Goal: Transaction & Acquisition: Purchase product/service

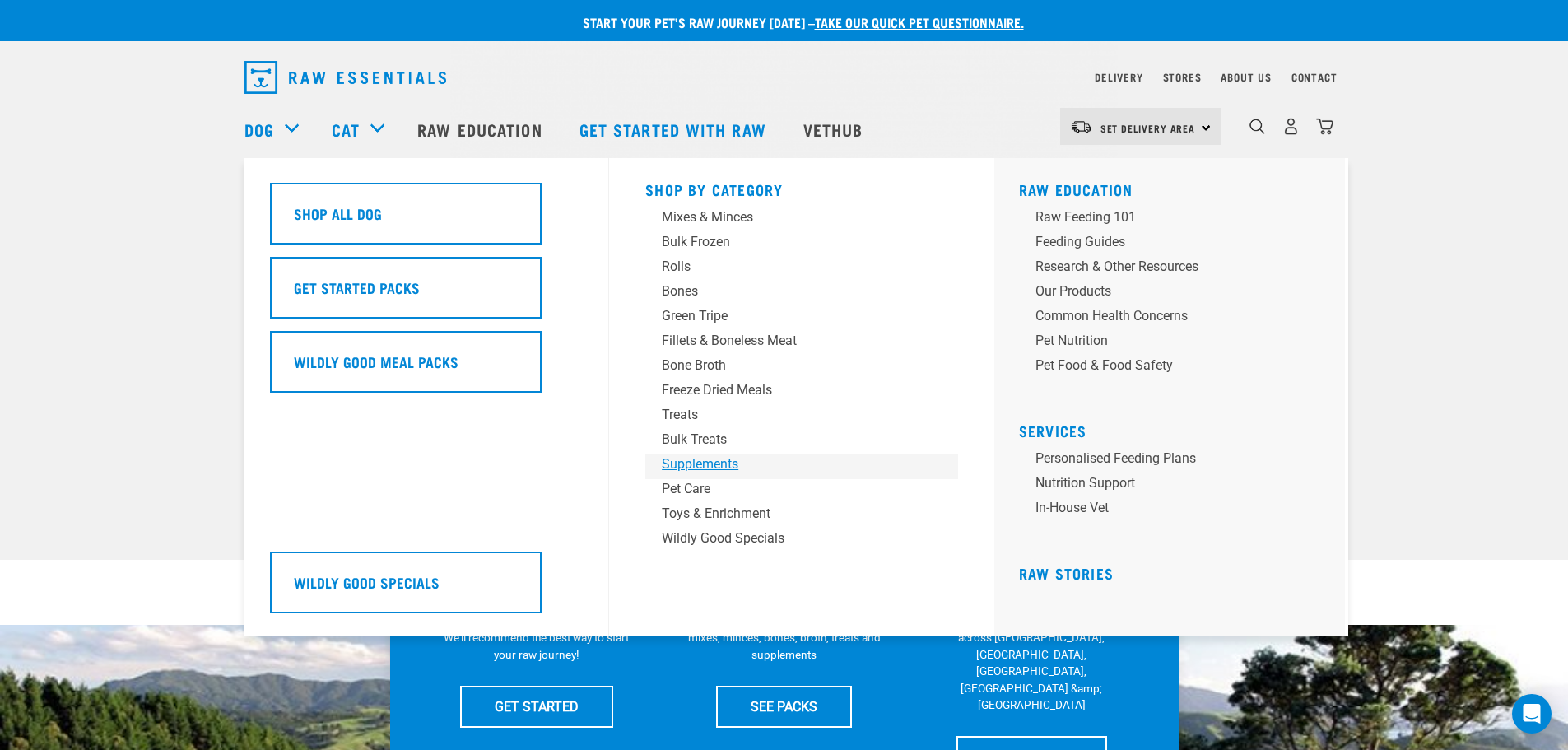
click at [757, 471] on div "Supplements" at bounding box center [790, 464] width 257 height 19
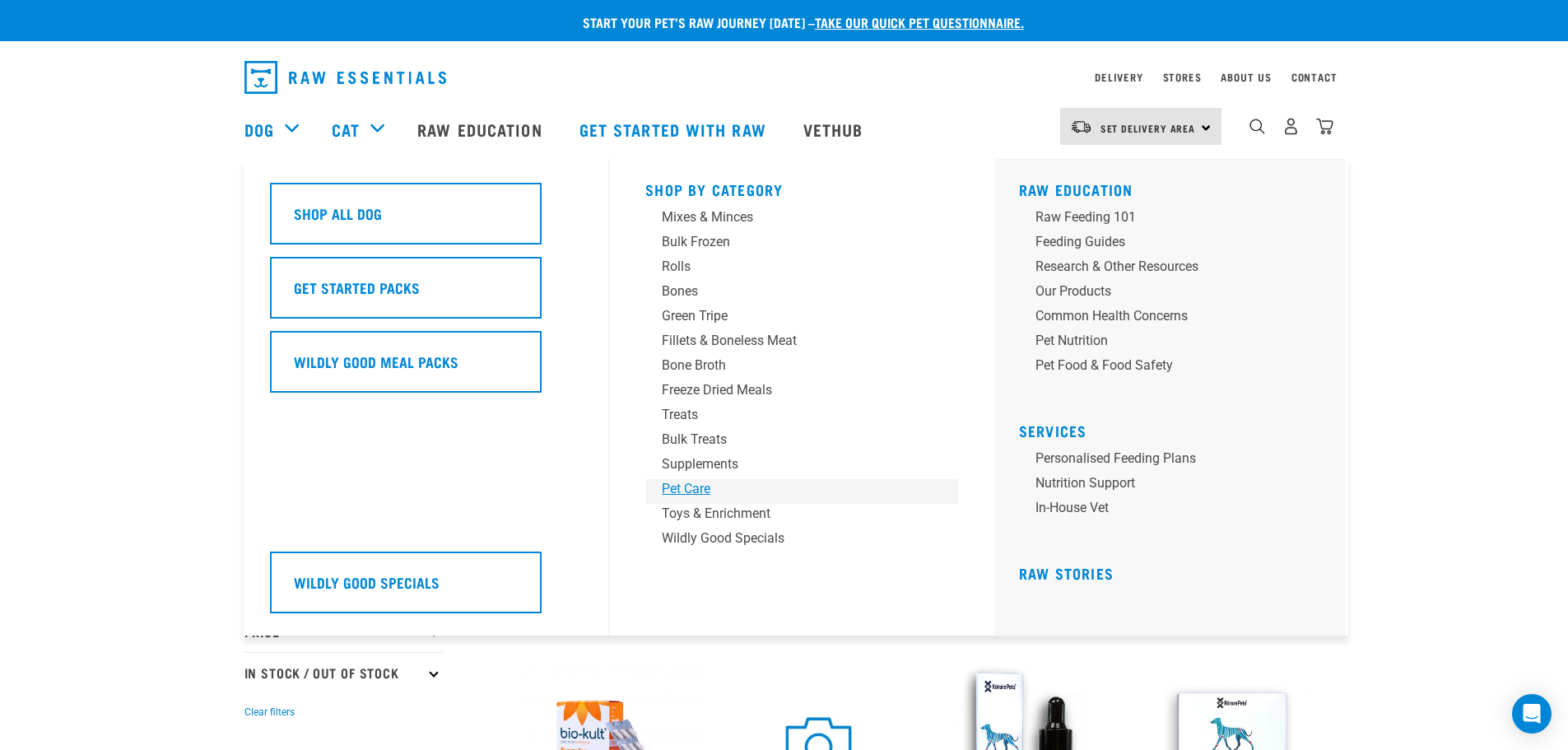
click at [685, 487] on div "Pet Care" at bounding box center [790, 489] width 257 height 19
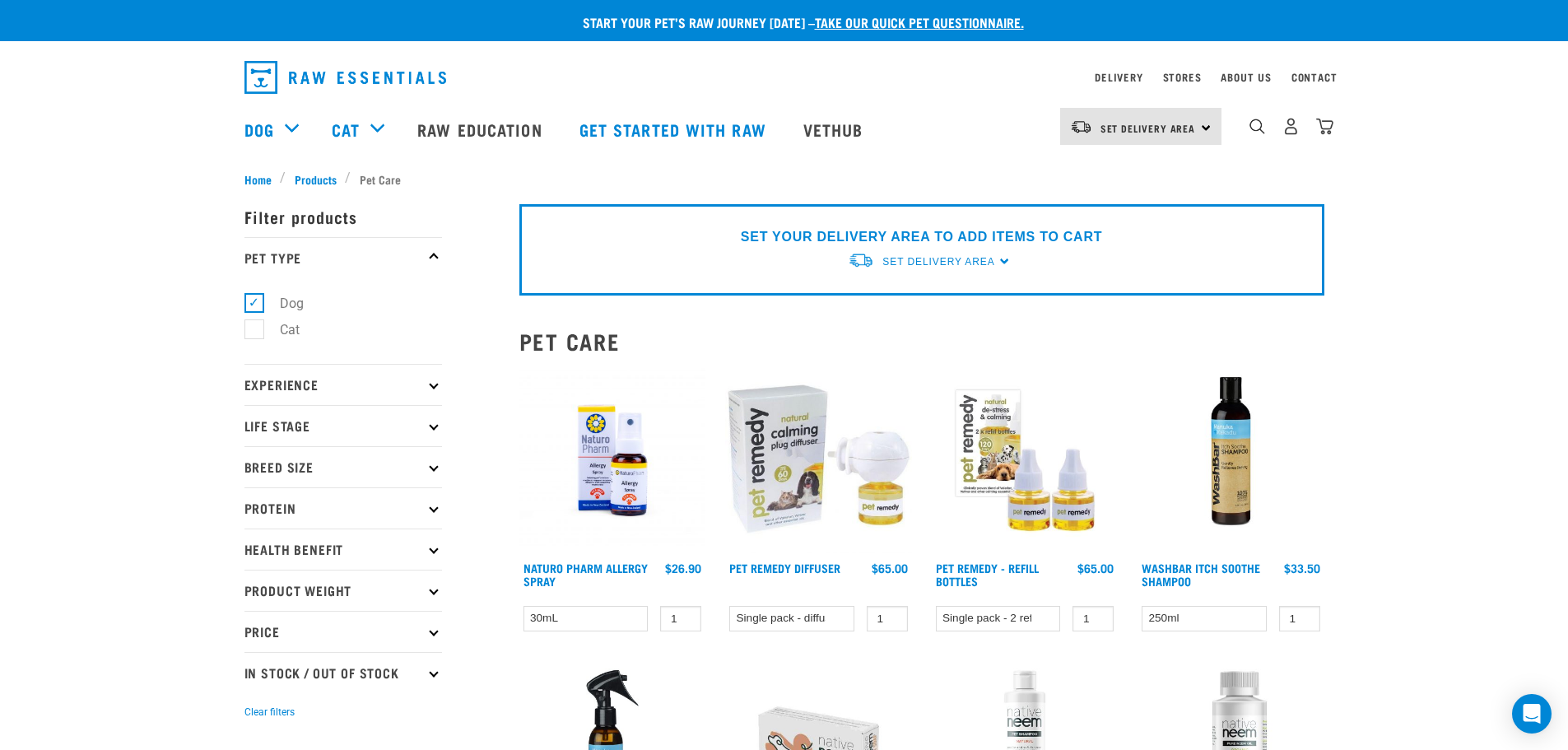
drag, startPoint x: 1245, startPoint y: 135, endPoint x: 1218, endPoint y: 147, distance: 29.5
click at [1243, 135] on div "0" at bounding box center [1278, 129] width 113 height 66
click at [1265, 125] on img "dropdown navigation" at bounding box center [1256, 126] width 16 height 16
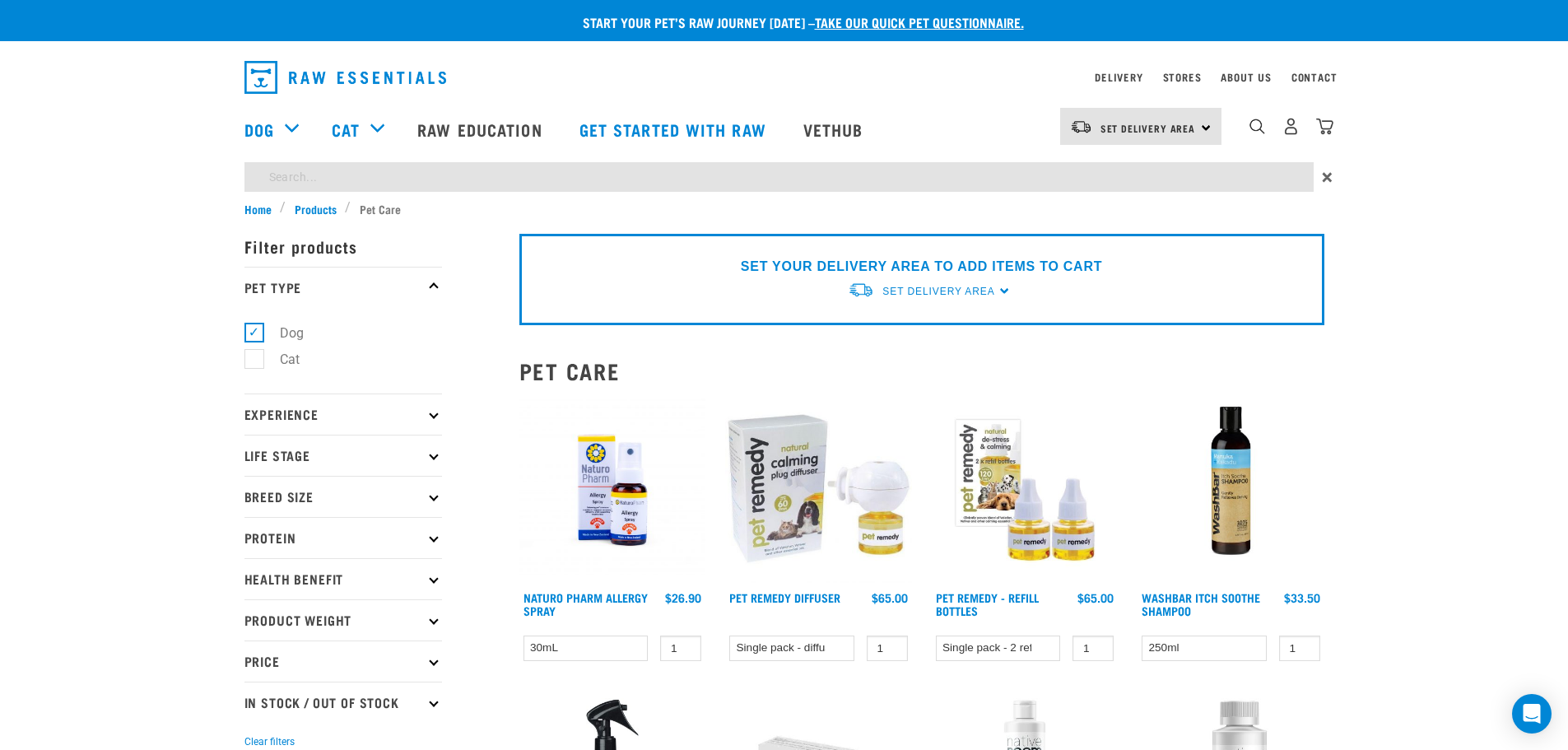
click at [663, 177] on input "search" at bounding box center [779, 177] width 1069 height 30
type input "canine care"
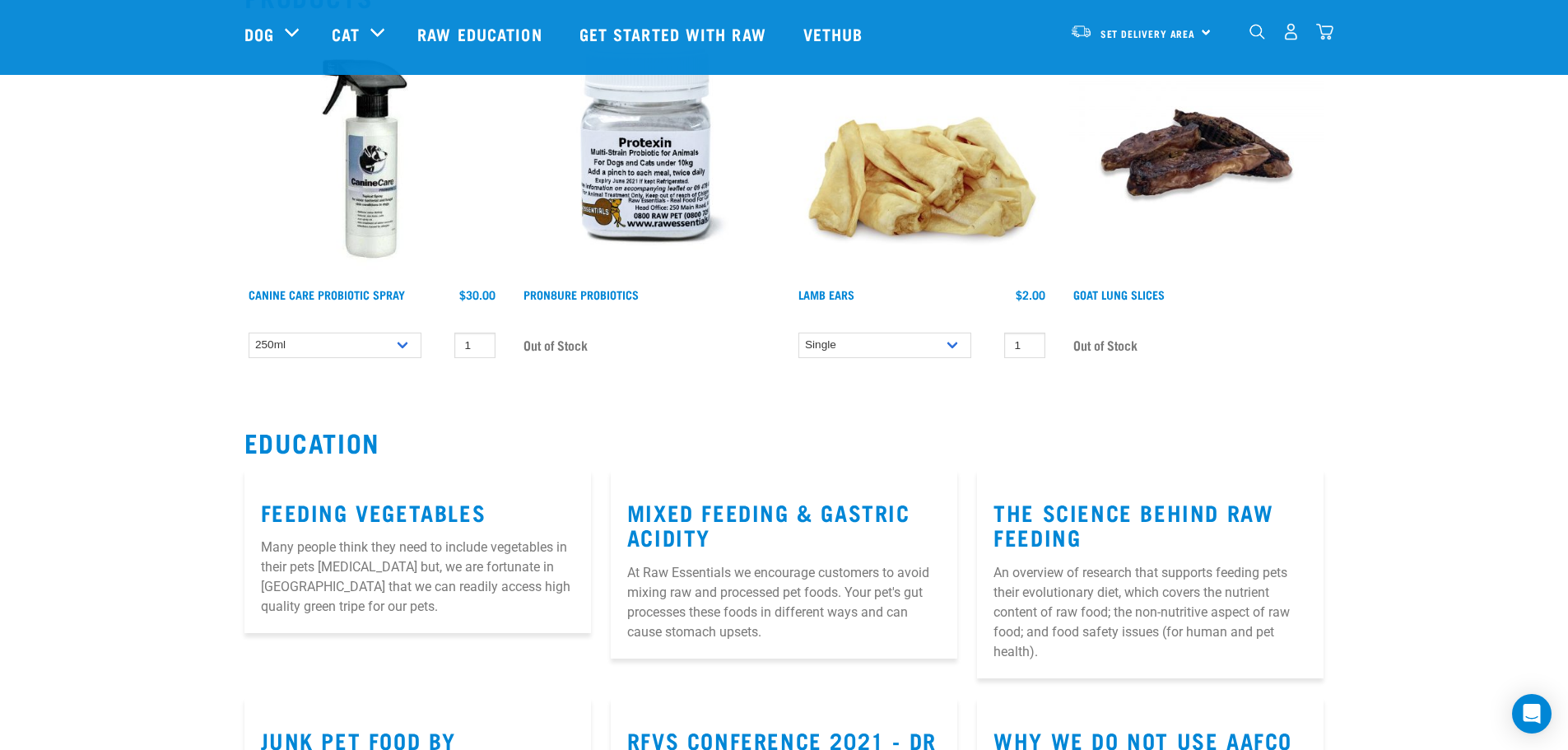
scroll to position [165, 0]
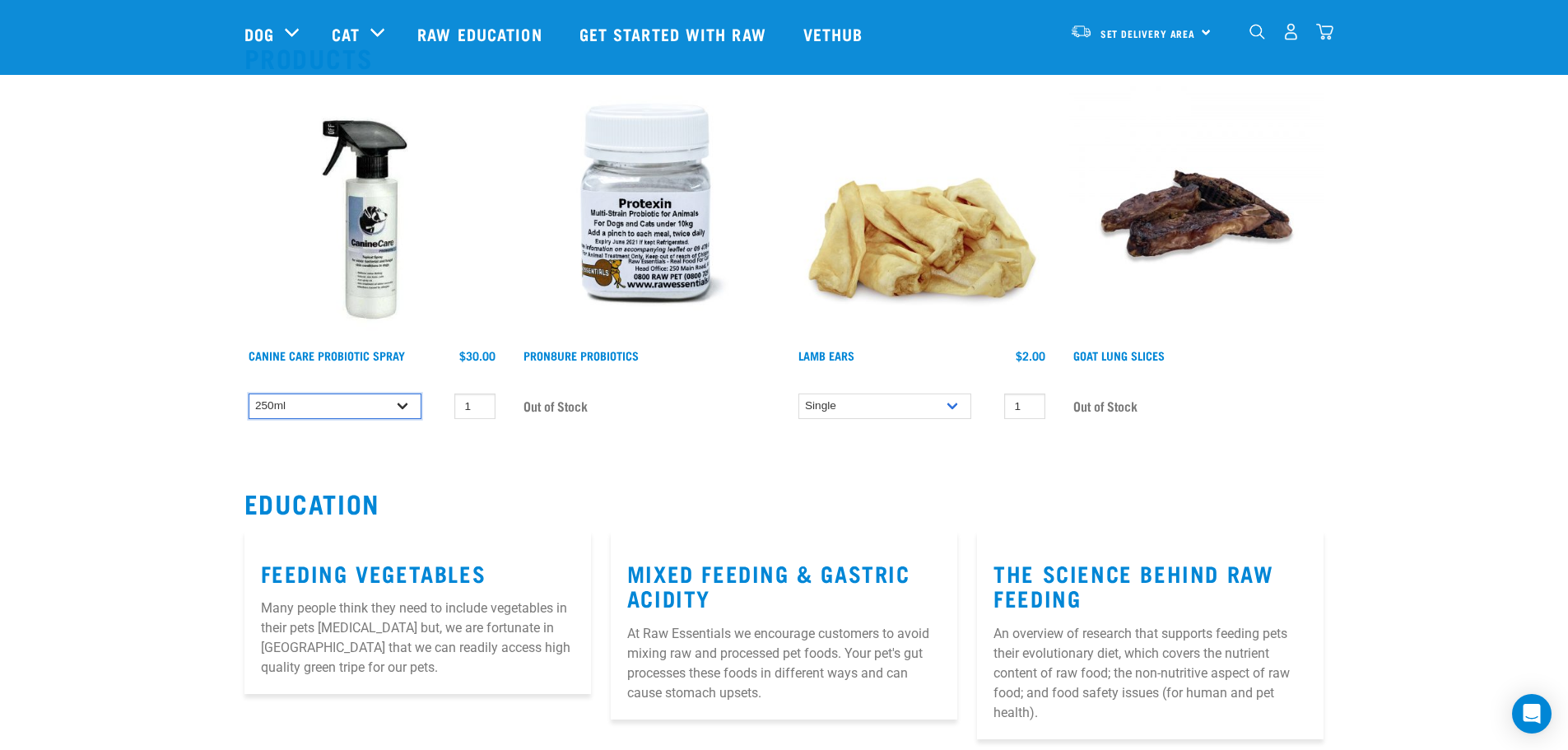
click at [414, 409] on select "250ml" at bounding box center [335, 406] width 172 height 26
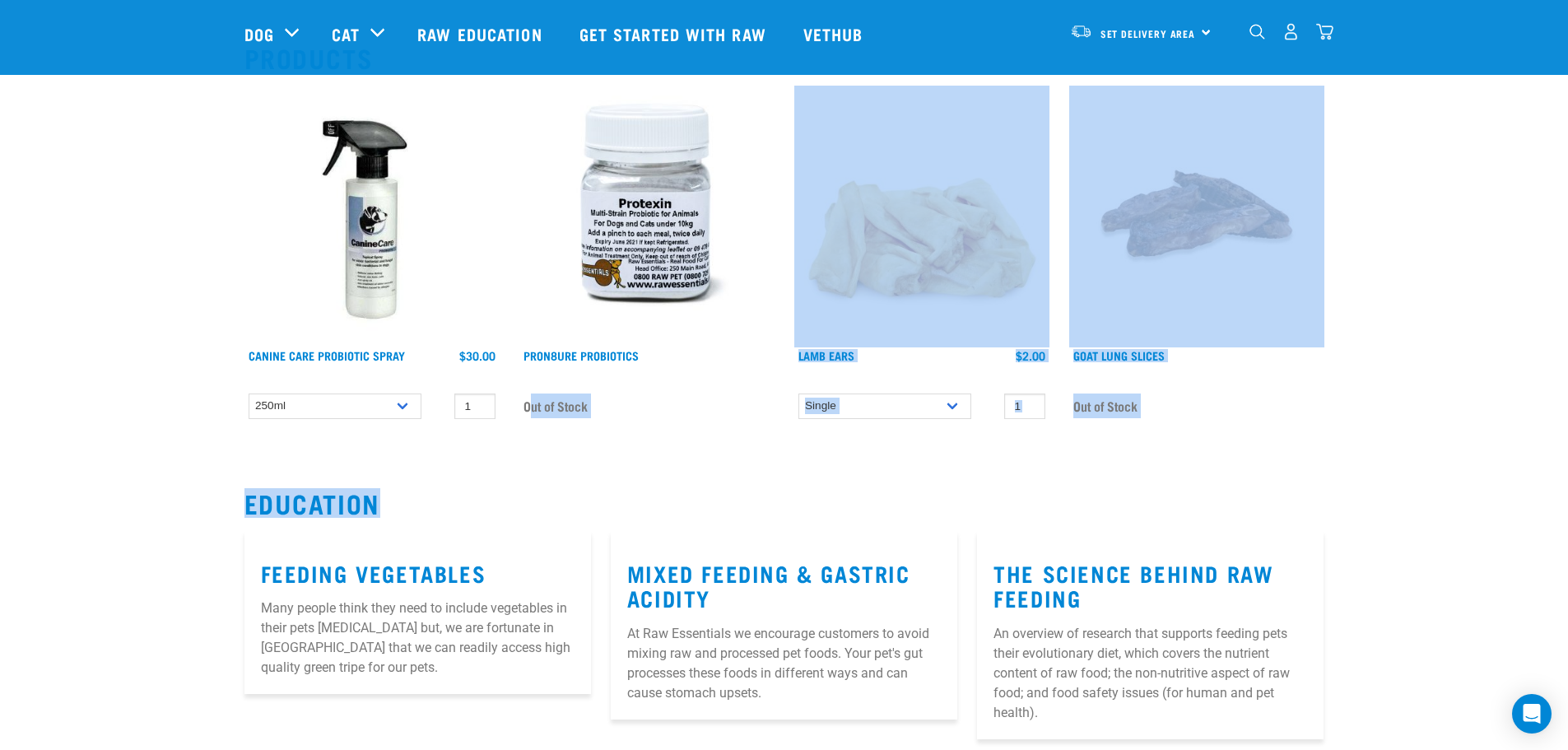
click at [542, 451] on div "Start your pet’s raw journey today – take our quick pet questionnaire. Delivery…" at bounding box center [784, 470] width 1568 height 1270
